Goal: Information Seeking & Learning: Learn about a topic

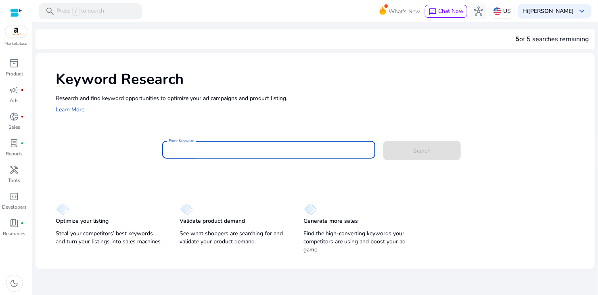
click at [258, 148] on input "Enter Keyword" at bounding box center [269, 149] width 200 height 9
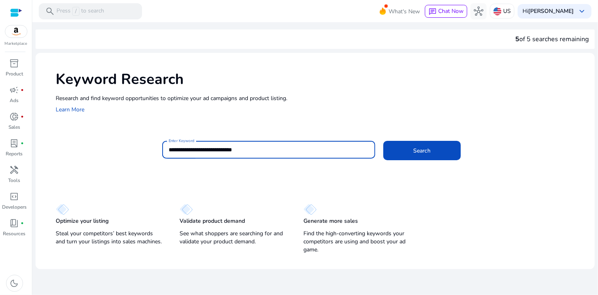
type input "**********"
click at [383, 141] on button "Search" at bounding box center [421, 150] width 77 height 19
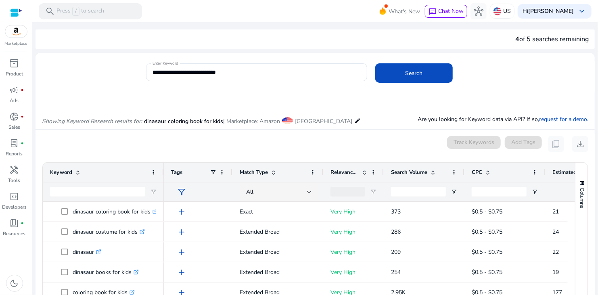
click at [392, 170] on span "Search Volume" at bounding box center [409, 172] width 36 height 7
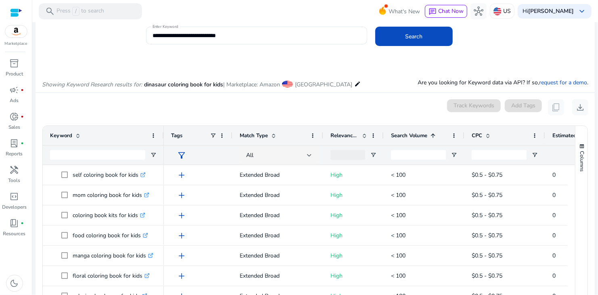
scroll to position [81, 0]
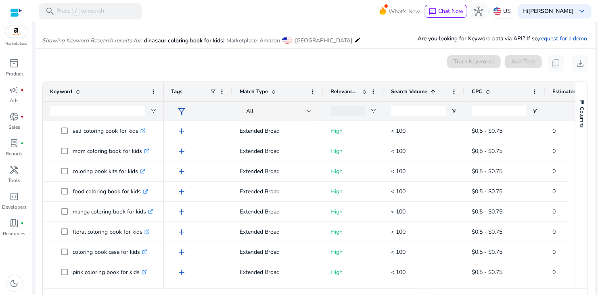
click at [417, 96] on div "Search Volume 1" at bounding box center [419, 91] width 57 height 15
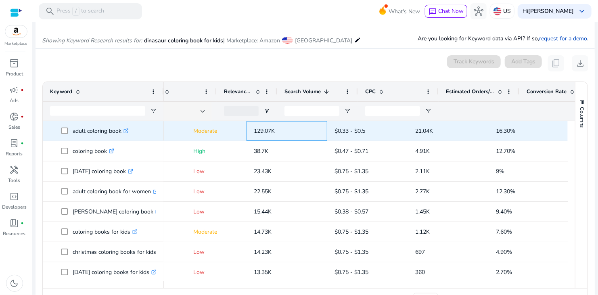
scroll to position [0, 0]
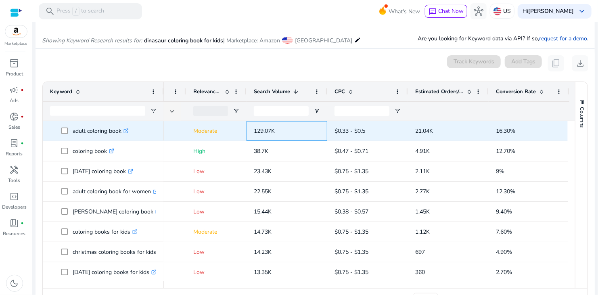
drag, startPoint x: 418, startPoint y: 130, endPoint x: 343, endPoint y: 129, distance: 75.1
click at [343, 129] on div "add Extended Broad Moderate 129.07K $0.33 - $0.5 21.04K 16.30%" at bounding box center [298, 131] width 543 height 20
click at [93, 132] on p "adult coloring book .st0{fill:#2c8af8}" at bounding box center [101, 131] width 56 height 17
drag, startPoint x: 72, startPoint y: 131, endPoint x: 119, endPoint y: 131, distance: 46.8
click at [116, 132] on p "adult coloring book .st0{fill:#2c8af8}" at bounding box center [101, 131] width 56 height 17
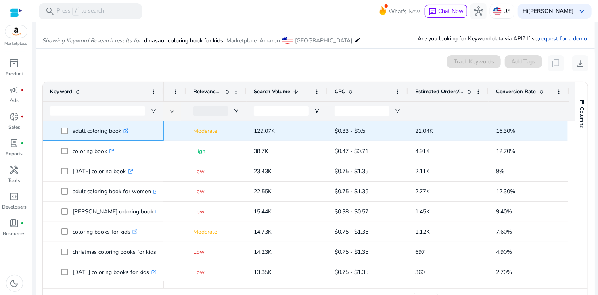
drag, startPoint x: 120, startPoint y: 131, endPoint x: 88, endPoint y: 132, distance: 32.3
click at [88, 132] on p "adult coloring book .st0{fill:#2c8af8}" at bounding box center [101, 131] width 56 height 17
click at [68, 130] on span at bounding box center [66, 131] width 11 height 17
drag, startPoint x: 71, startPoint y: 132, endPoint x: 122, endPoint y: 134, distance: 50.5
click at [122, 132] on span "adult coloring book .st0{fill:#2c8af8}" at bounding box center [108, 131] width 95 height 17
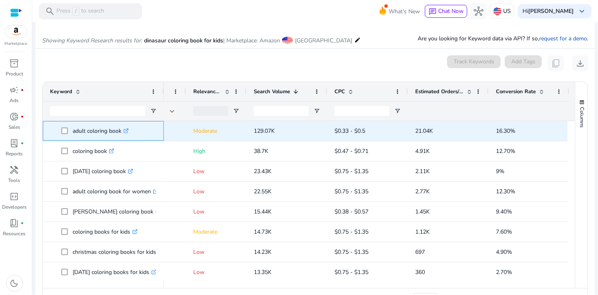
copy span "adult coloring book"
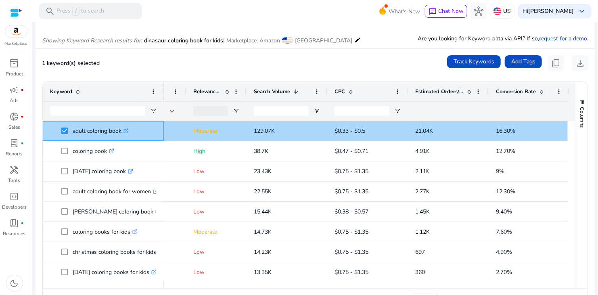
click at [121, 134] on p "adult coloring book .st0{fill:#2c8af8}" at bounding box center [101, 131] width 56 height 17
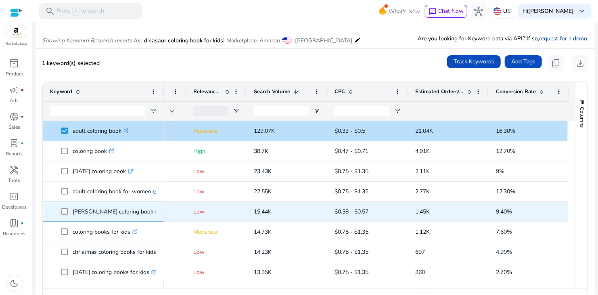
drag, startPoint x: 75, startPoint y: 211, endPoint x: 124, endPoint y: 213, distance: 48.9
click at [124, 213] on span "[PERSON_NAME] coloring book .st0{fill:#2c8af8}" at bounding box center [108, 211] width 95 height 17
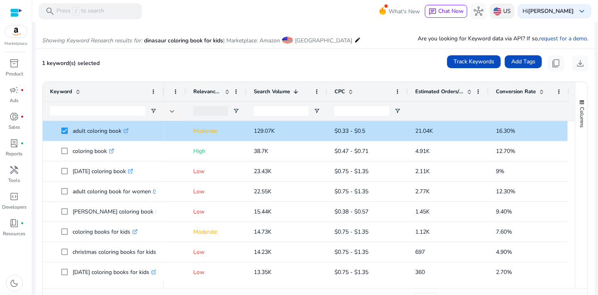
click at [508, 9] on p "US" at bounding box center [507, 11] width 8 height 14
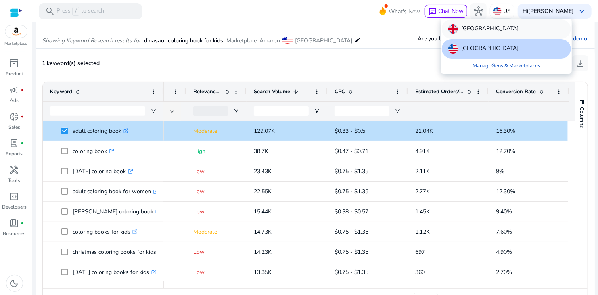
click at [494, 30] on p "[GEOGRAPHIC_DATA]" at bounding box center [489, 29] width 57 height 10
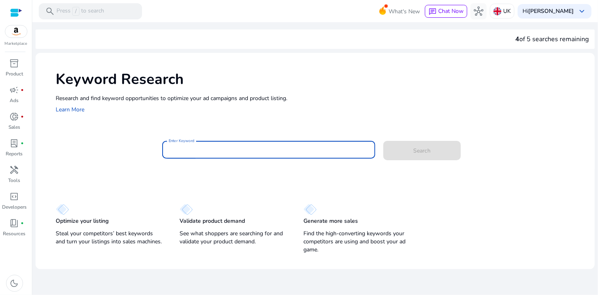
click at [224, 151] on input "Enter Keyword" at bounding box center [269, 149] width 200 height 9
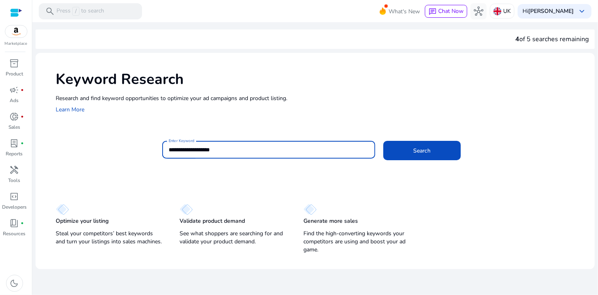
type input "**********"
click at [383, 141] on button "Search" at bounding box center [421, 150] width 77 height 19
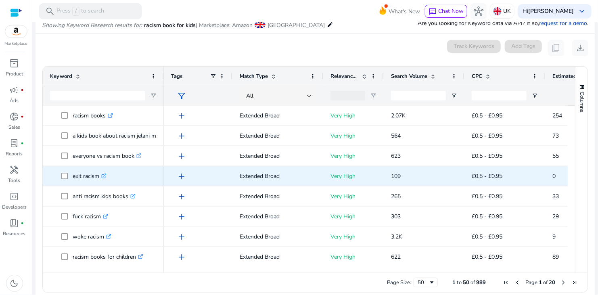
scroll to position [525, 0]
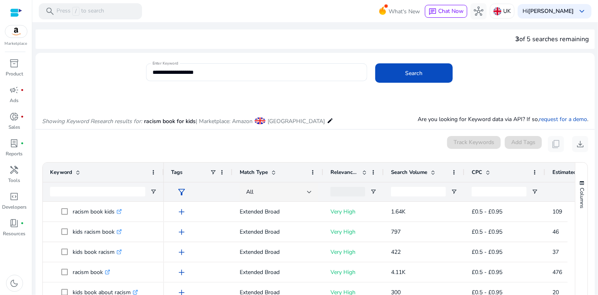
click at [403, 174] on span "Search Volume" at bounding box center [409, 172] width 36 height 7
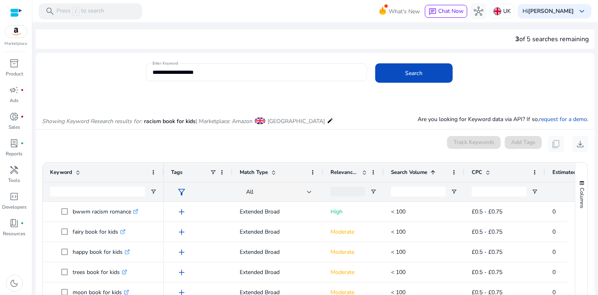
click at [403, 174] on span "Search Volume" at bounding box center [409, 172] width 36 height 7
